Goal: Information Seeking & Learning: Learn about a topic

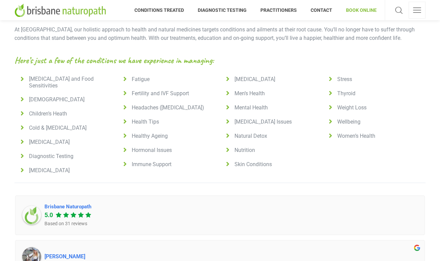
scroll to position [483, 0]
click at [138, 147] on span "Hormonal Issues" at bounding box center [150, 150] width 43 height 7
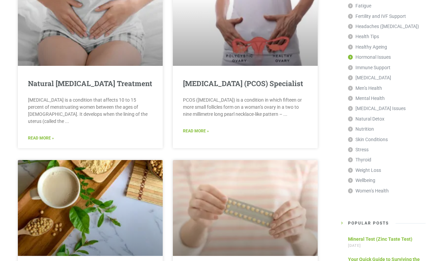
scroll to position [139, 0]
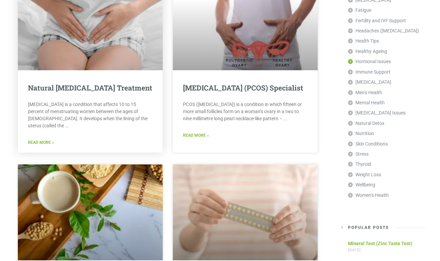
click at [52, 139] on link "Read More »" at bounding box center [41, 142] width 26 height 6
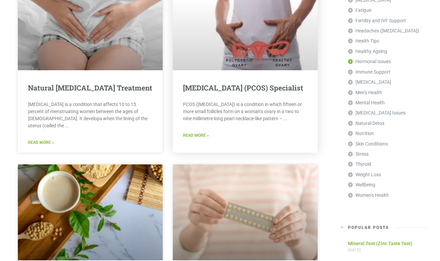
click at [187, 139] on link "Read More »" at bounding box center [196, 135] width 26 height 6
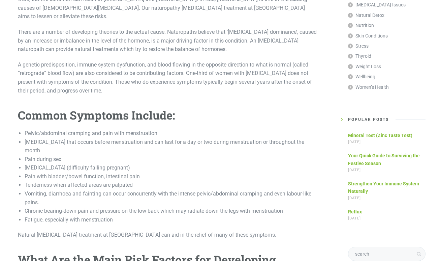
scroll to position [403, 0]
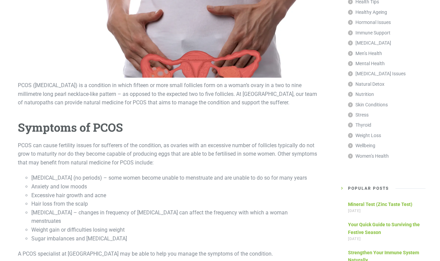
scroll to position [232, 0]
